Goal: Task Accomplishment & Management: Manage account settings

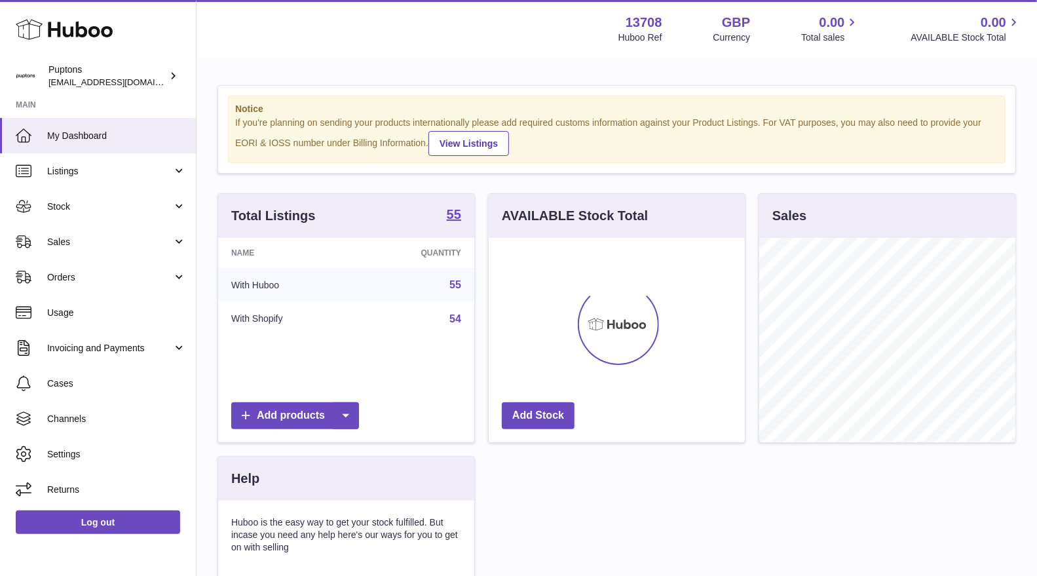
scroll to position [204, 256]
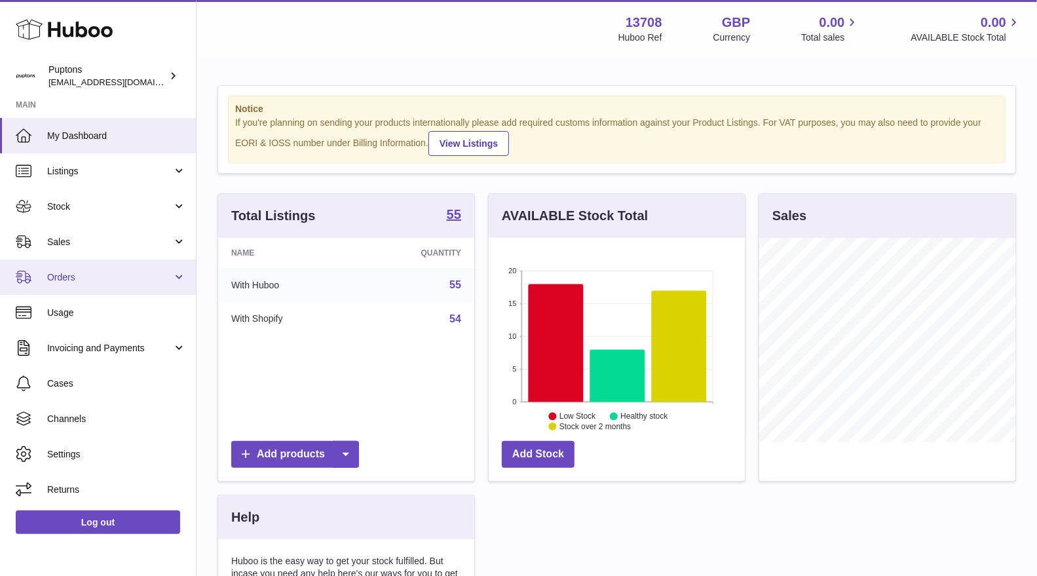
click at [83, 274] on span "Orders" at bounding box center [109, 277] width 125 height 12
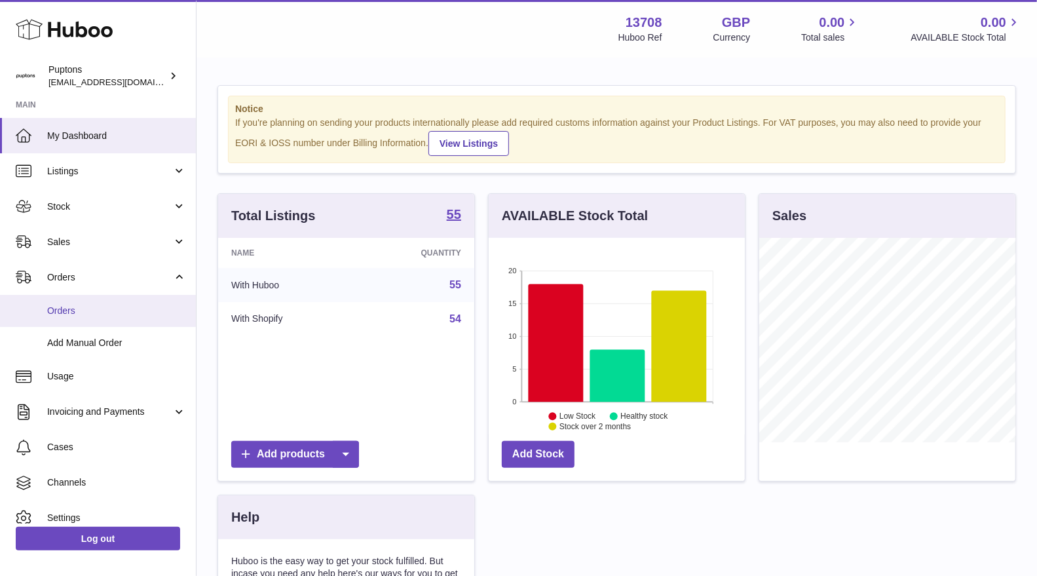
click at [83, 303] on link "Orders" at bounding box center [98, 311] width 196 height 32
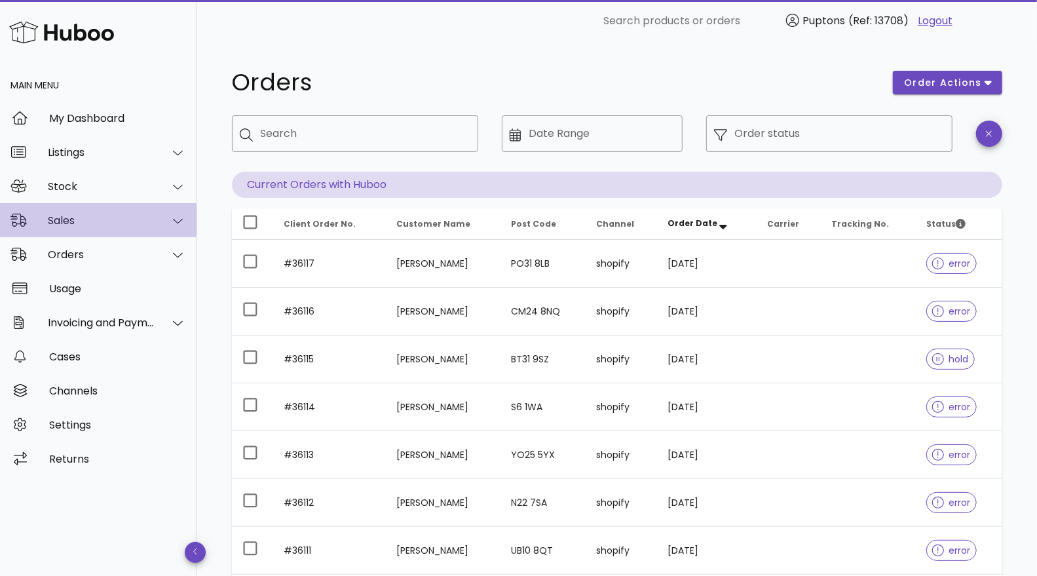
click at [69, 216] on div "Sales" at bounding box center [101, 220] width 107 height 12
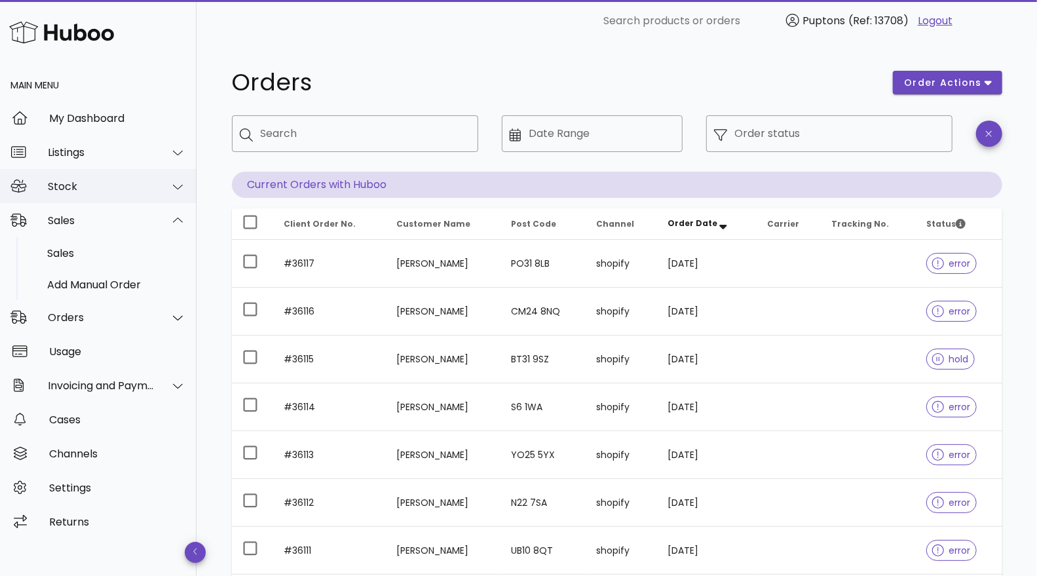
click at [64, 191] on div "Stock" at bounding box center [101, 186] width 107 height 12
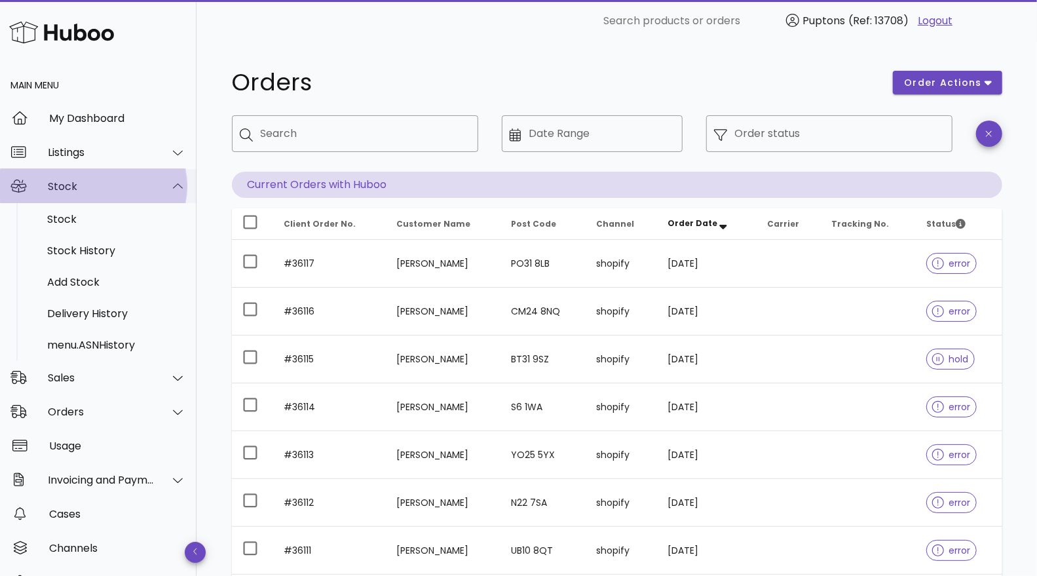
click at [64, 191] on div "Stock" at bounding box center [101, 186] width 107 height 12
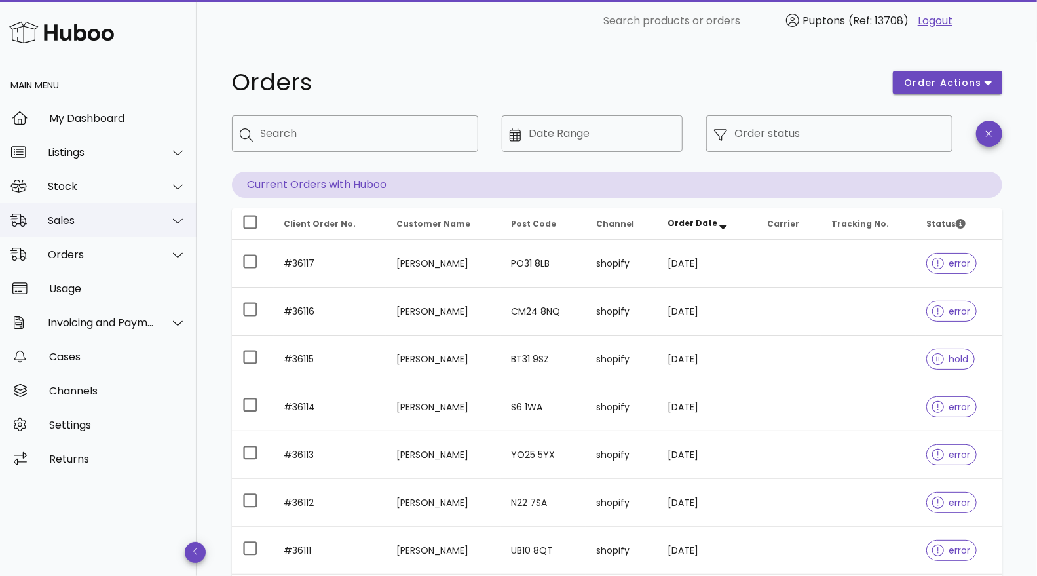
click at [69, 216] on div "Sales" at bounding box center [101, 220] width 107 height 12
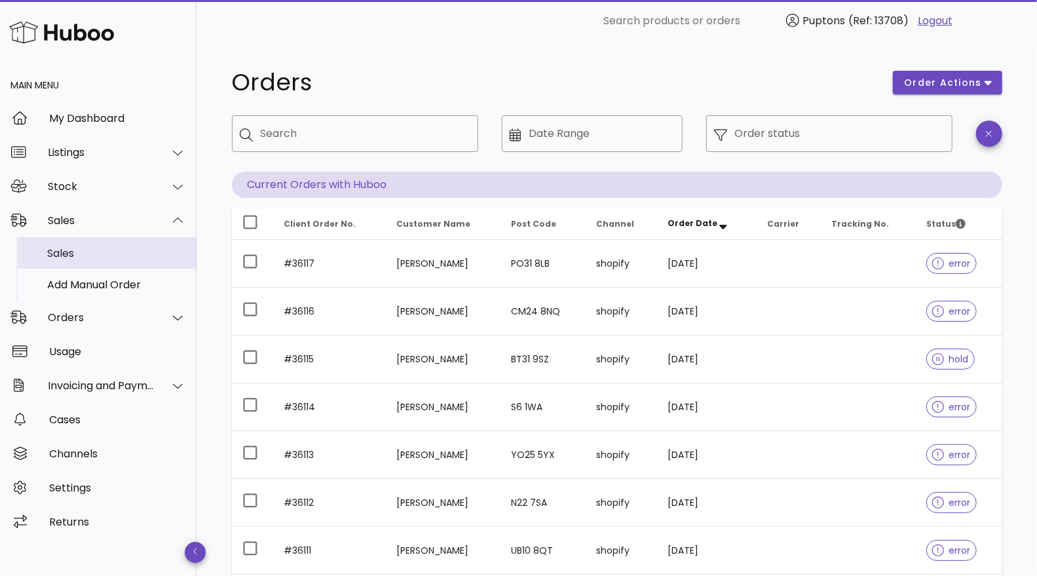
click at [87, 244] on div "Sales" at bounding box center [116, 253] width 139 height 28
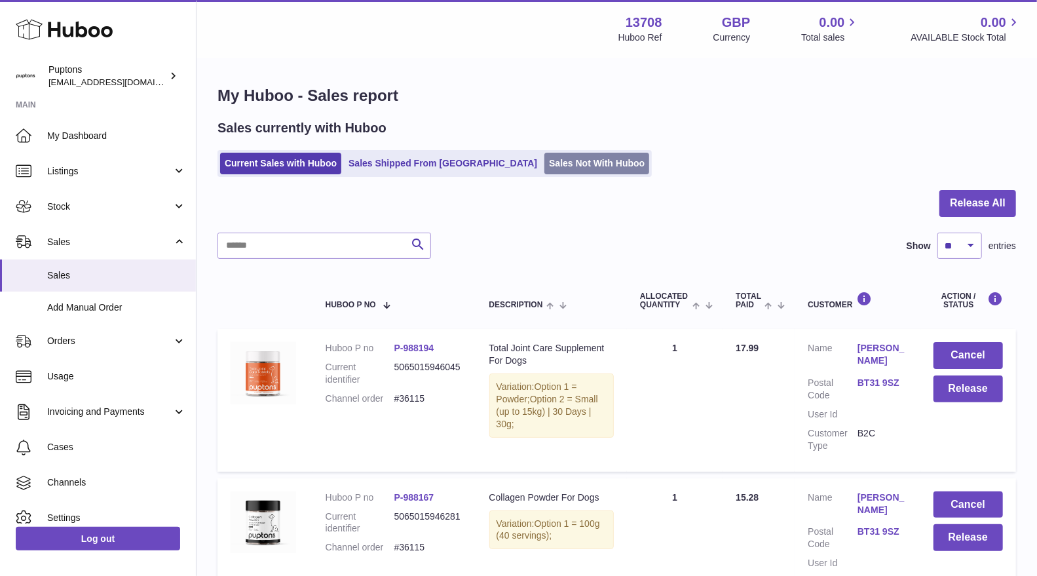
click at [544, 161] on link "Sales Not With Huboo" at bounding box center [596, 164] width 105 height 22
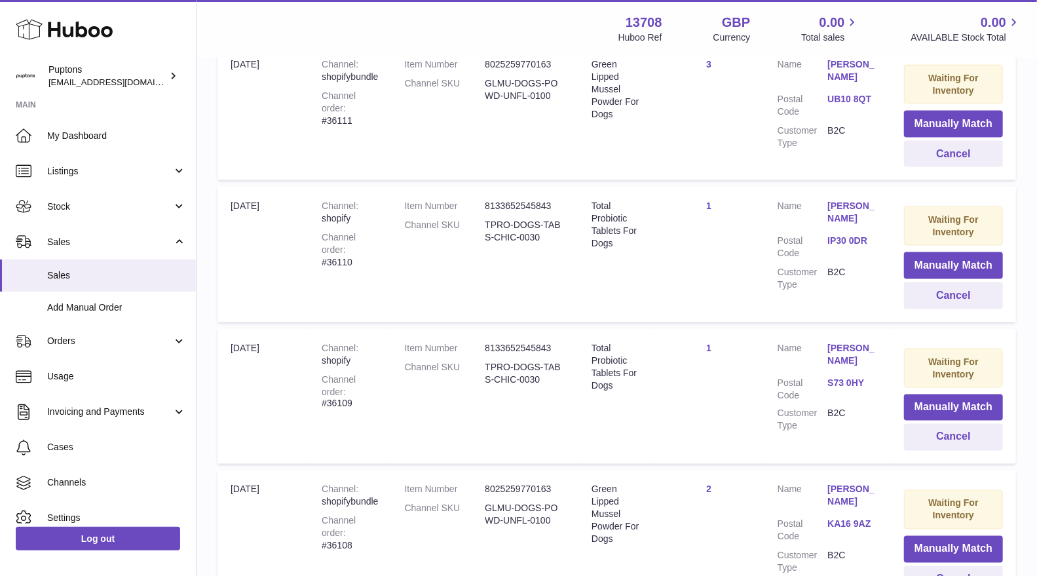
scroll to position [1164, 0]
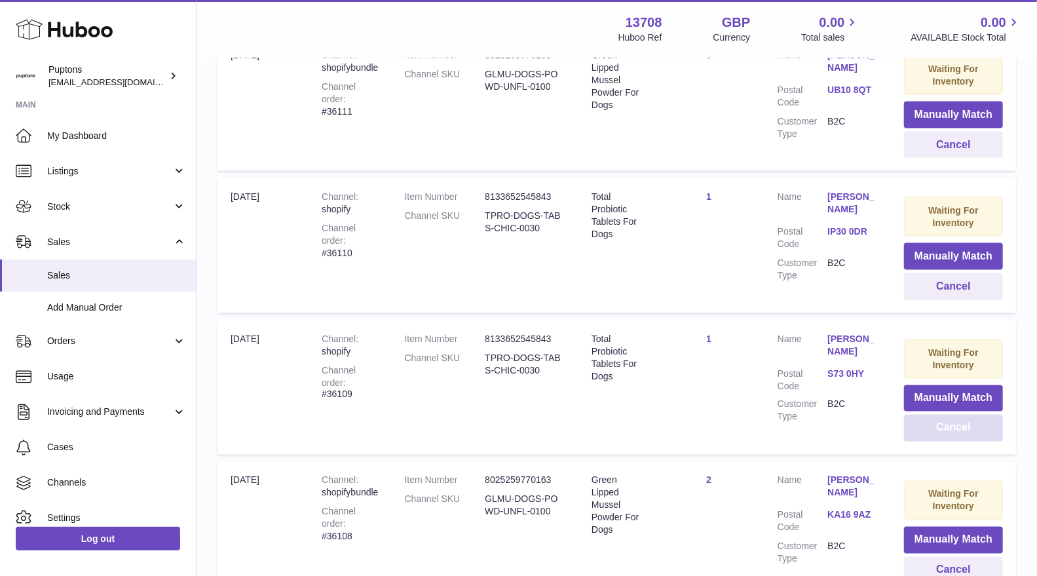
click at [922, 427] on button "Cancel" at bounding box center [953, 428] width 99 height 27
